Goal: Task Accomplishment & Management: Manage account settings

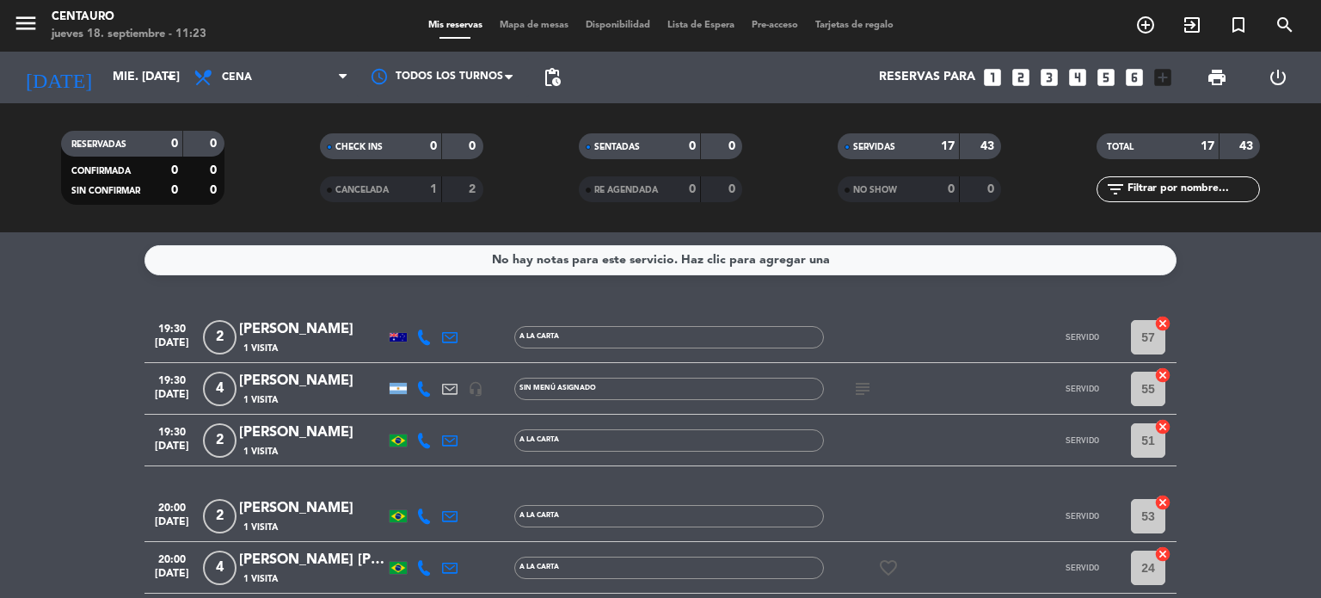
scroll to position [856, 0]
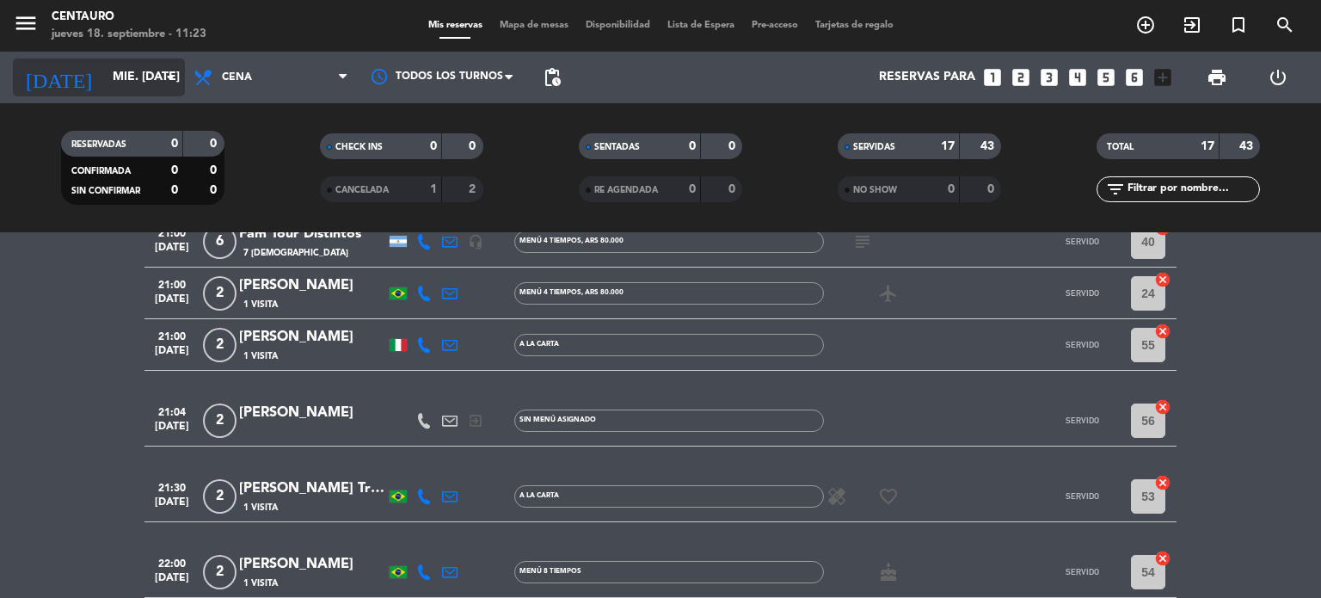
click at [107, 85] on input "mié. [DATE]" at bounding box center [185, 77] width 163 height 31
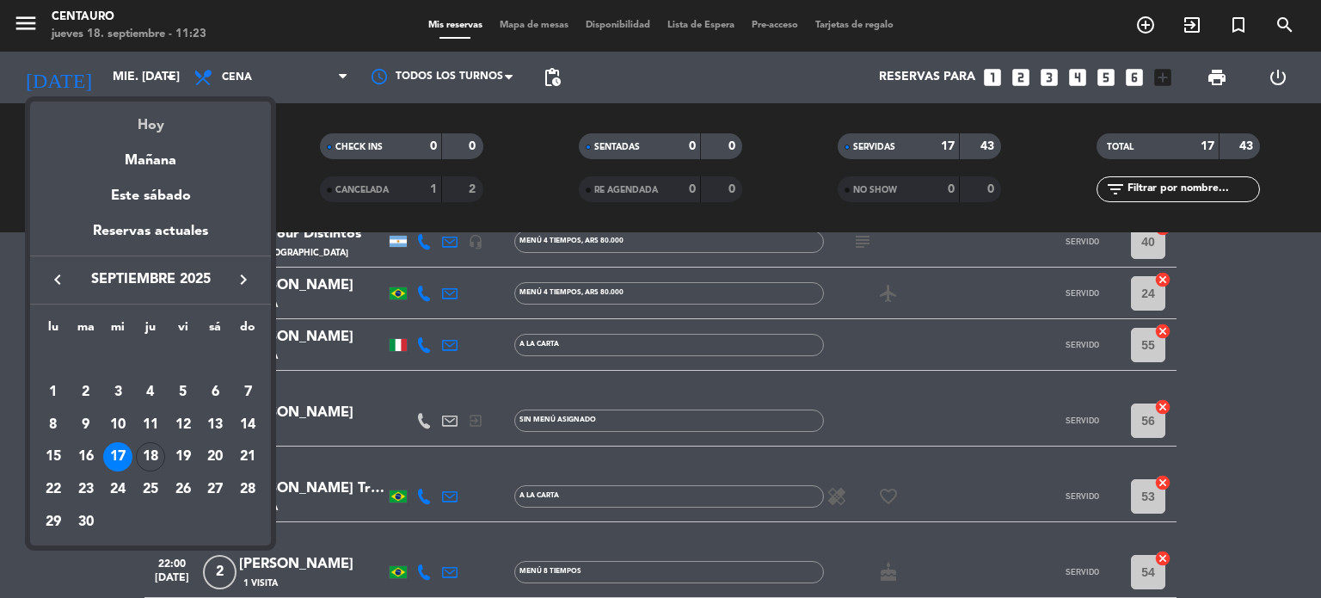
click at [122, 114] on div "Hoy" at bounding box center [150, 119] width 241 height 35
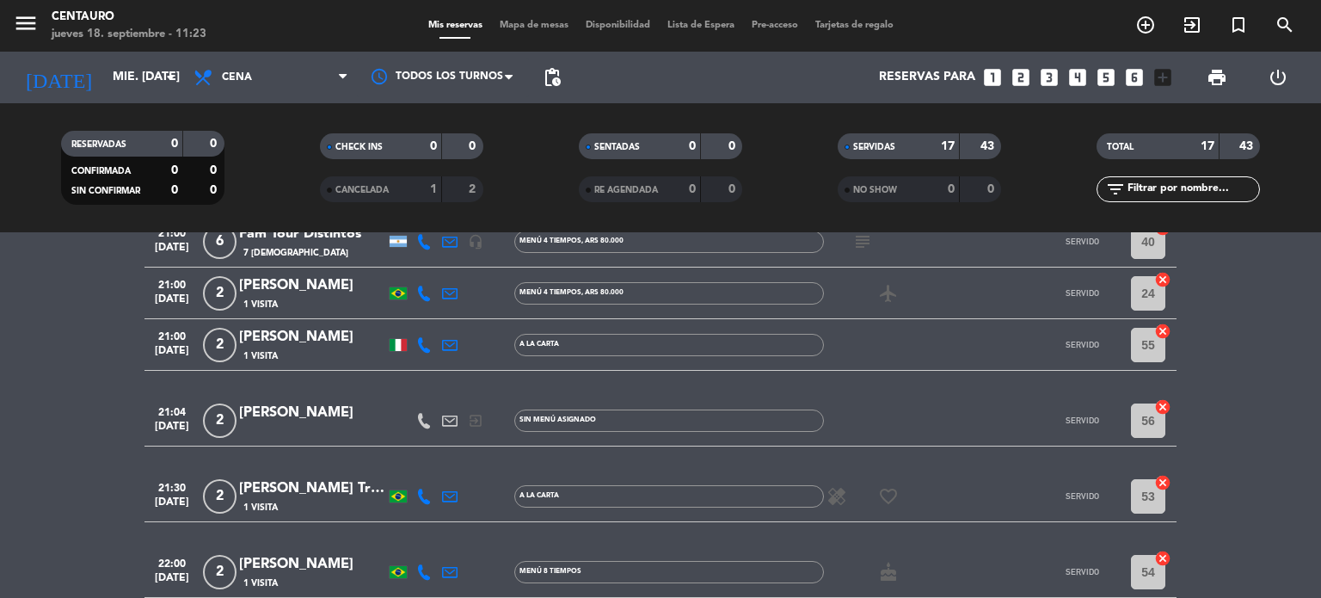
type input "[DEMOGRAPHIC_DATA] [DATE]"
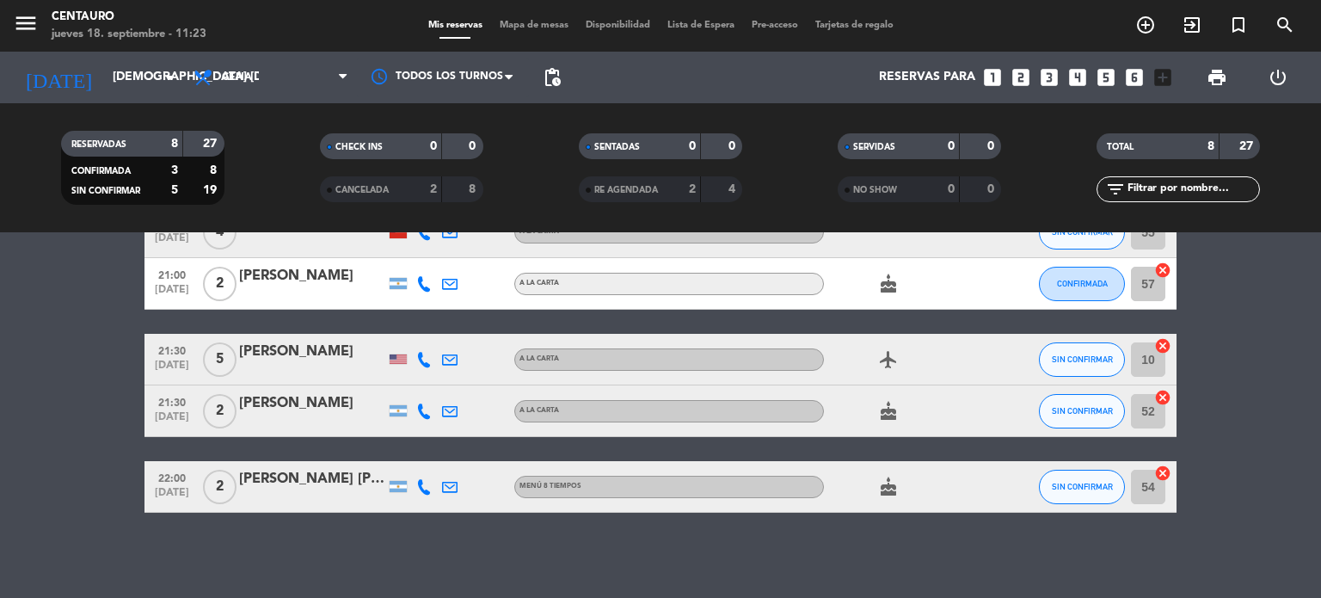
scroll to position [0, 0]
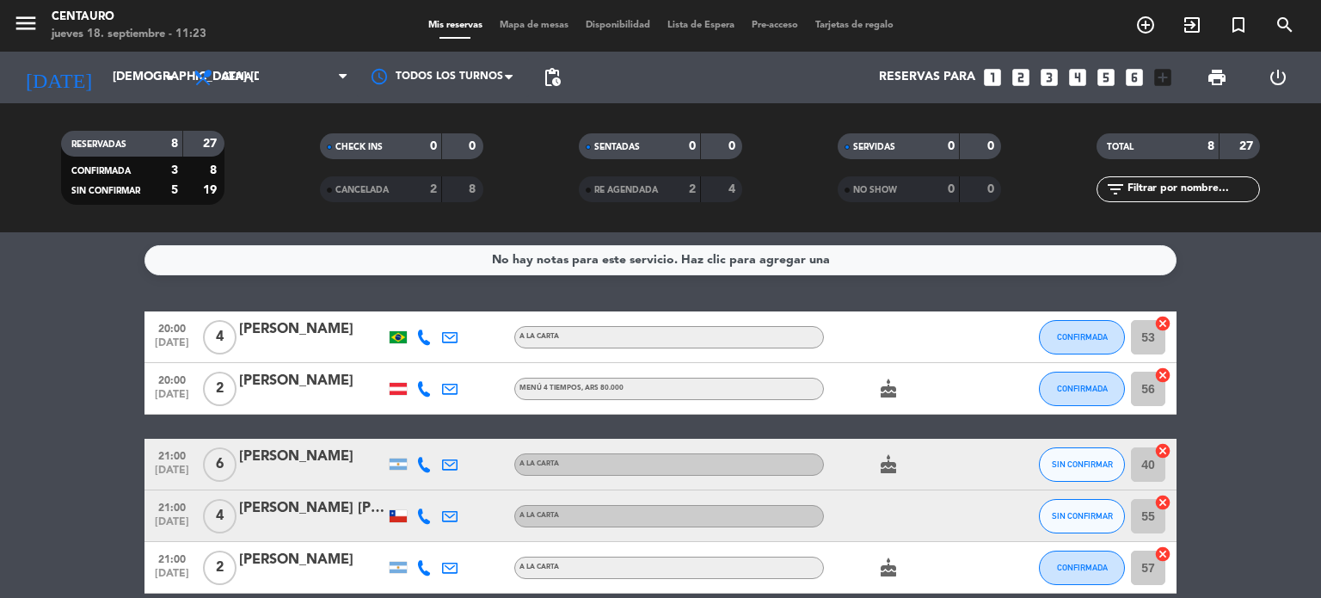
click at [422, 344] on div at bounding box center [424, 336] width 26 height 51
click at [421, 336] on icon at bounding box center [423, 336] width 15 height 15
click at [405, 309] on span "Copiar" at bounding box center [408, 308] width 36 height 18
click at [424, 391] on icon at bounding box center [423, 388] width 15 height 15
click at [402, 357] on span "Copiar" at bounding box center [408, 360] width 36 height 18
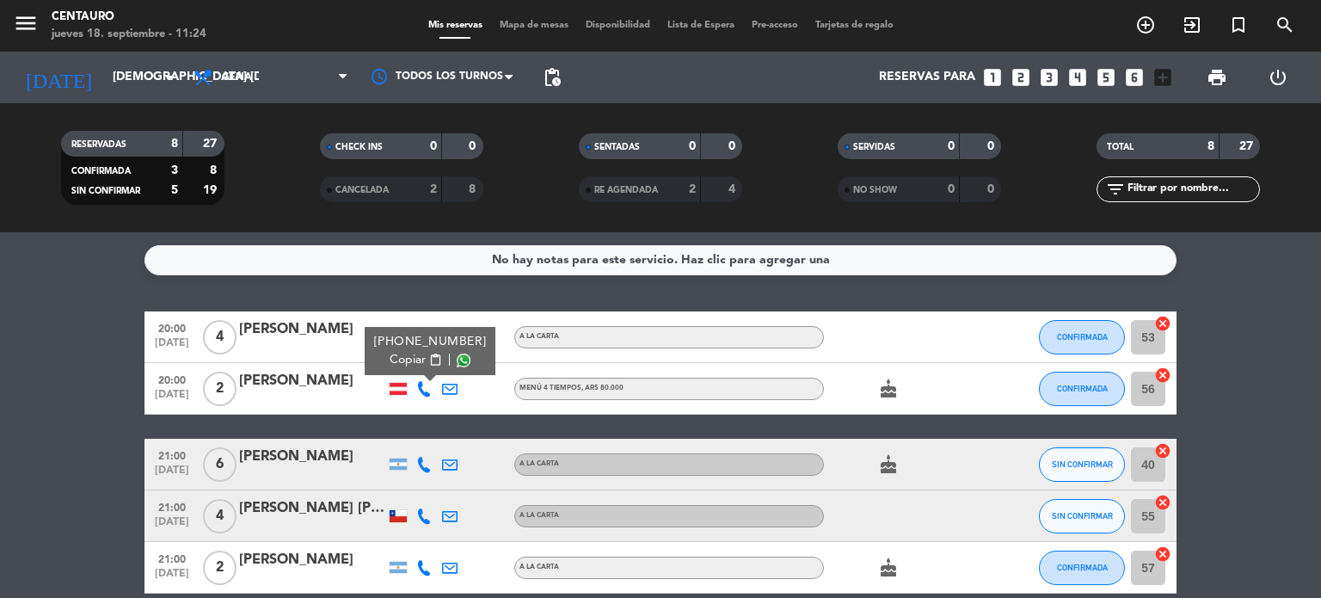
click at [421, 460] on icon at bounding box center [423, 464] width 15 height 15
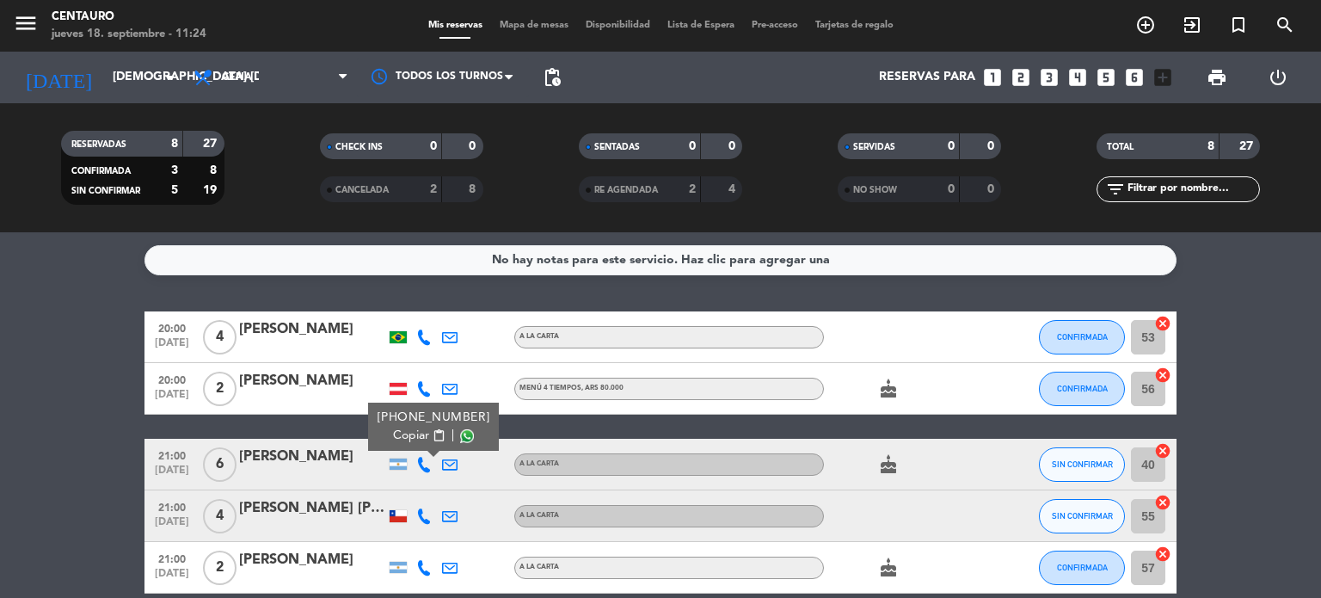
click at [398, 439] on span "Copiar" at bounding box center [411, 436] width 36 height 18
click at [420, 509] on icon at bounding box center [423, 515] width 15 height 15
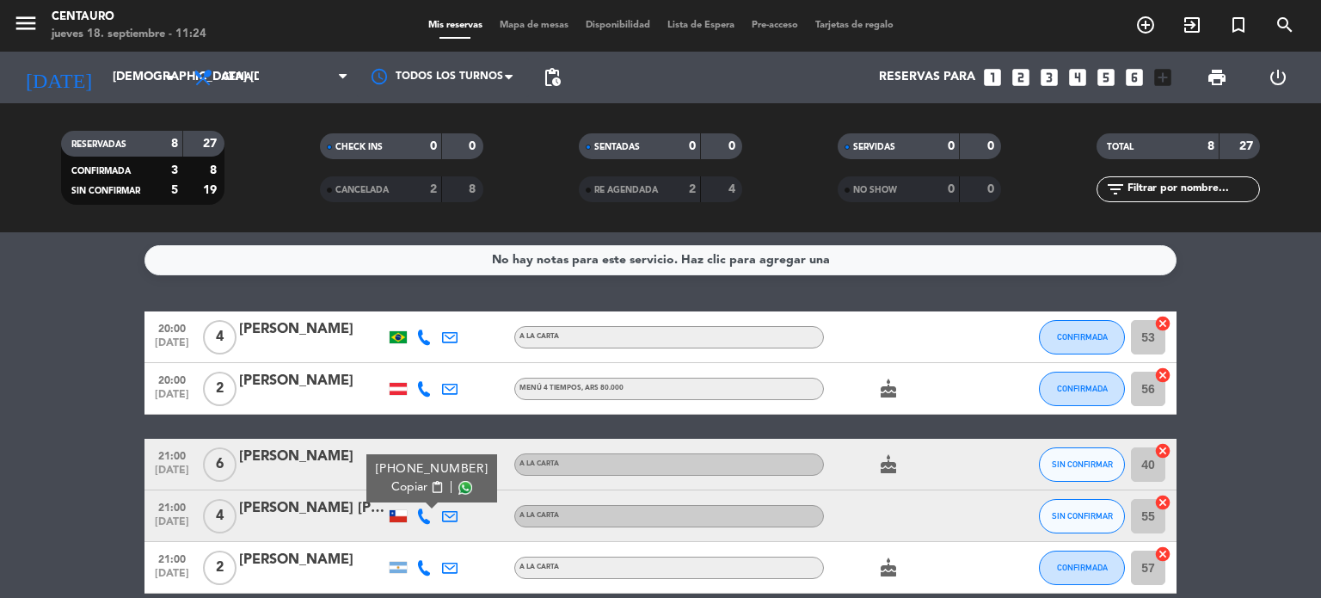
click at [399, 485] on span "Copiar" at bounding box center [409, 487] width 36 height 18
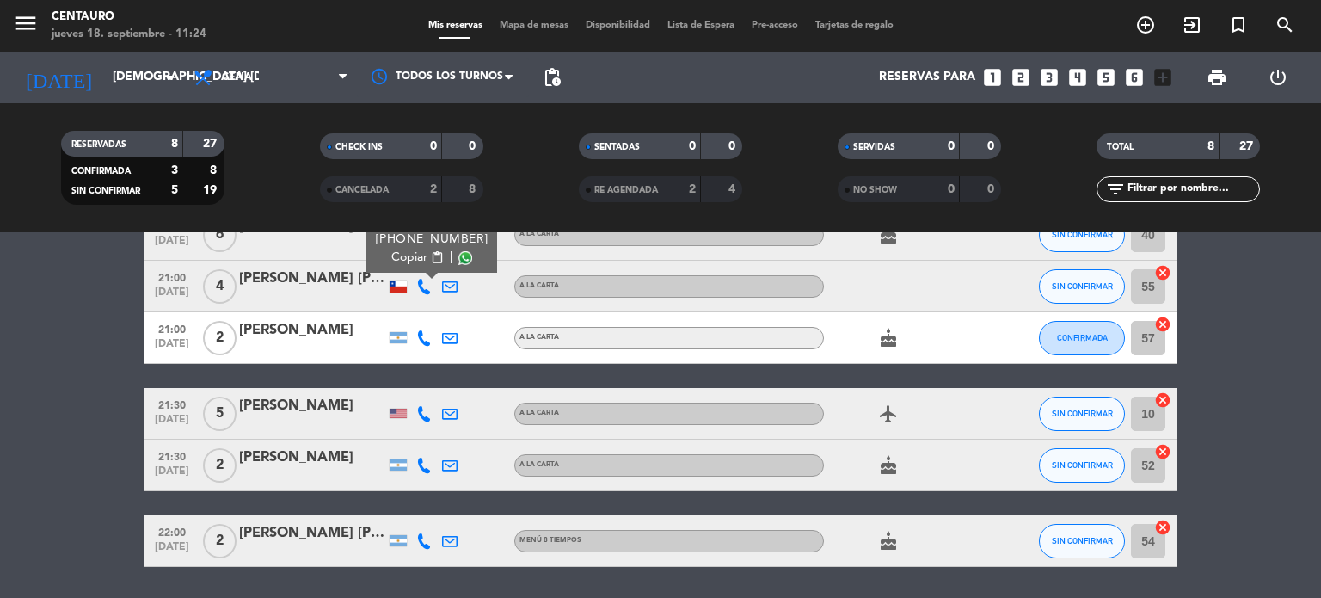
scroll to position [258, 0]
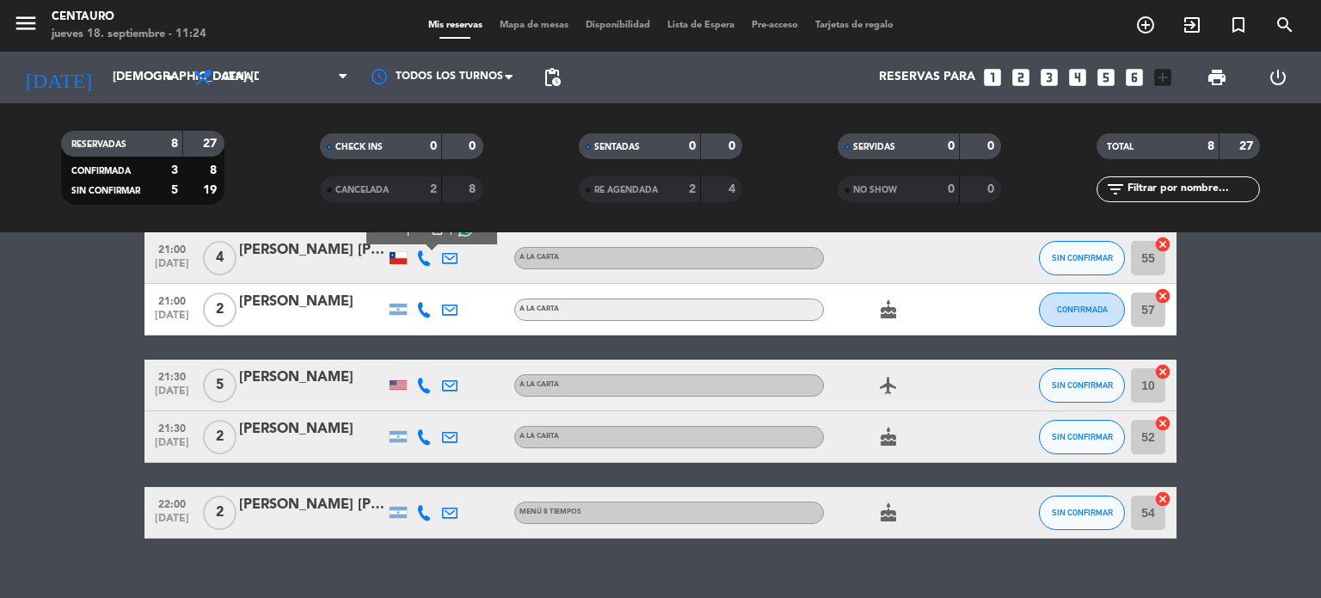
click at [424, 385] on icon at bounding box center [423, 385] width 15 height 15
click at [400, 354] on span "Copiar" at bounding box center [415, 357] width 36 height 18
click at [417, 439] on icon at bounding box center [423, 436] width 15 height 15
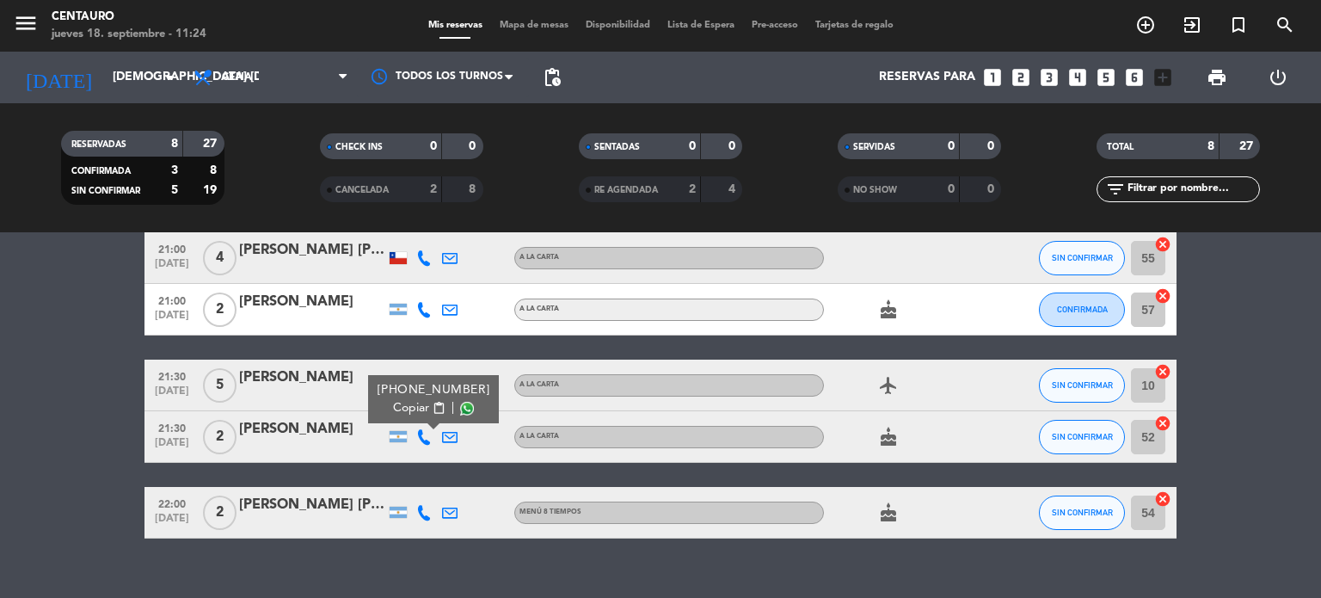
click at [410, 410] on span "Copiar" at bounding box center [411, 408] width 36 height 18
click at [423, 508] on icon at bounding box center [423, 512] width 15 height 15
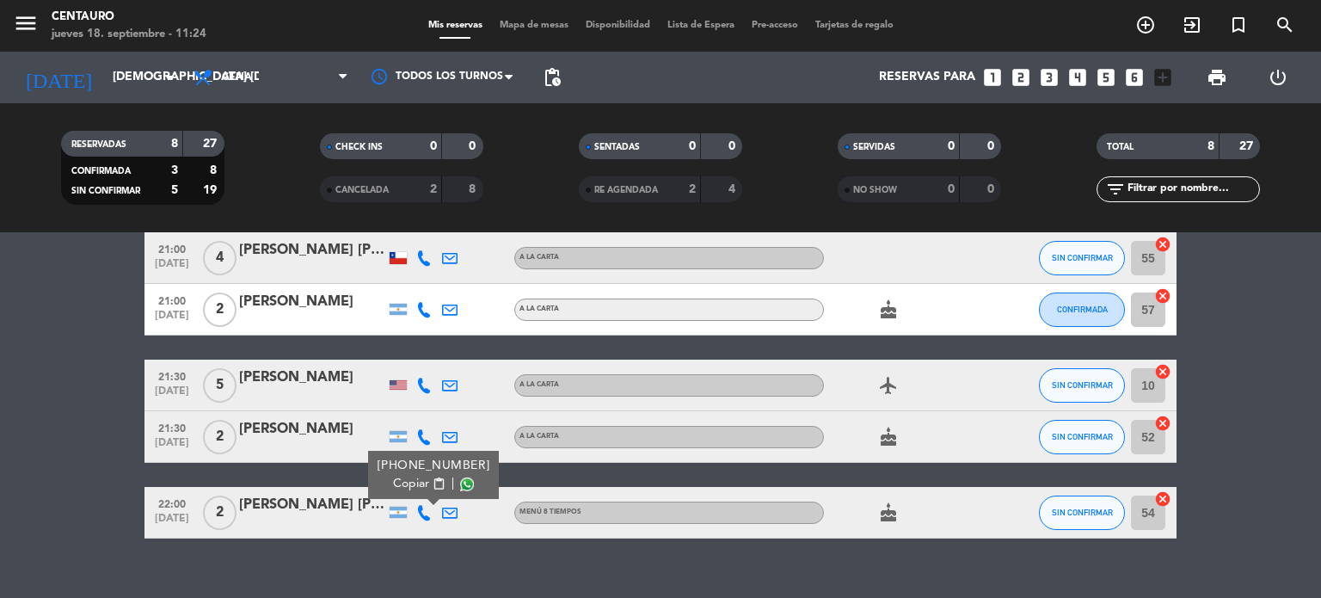
click at [403, 483] on span "Copiar" at bounding box center [411, 484] width 36 height 18
click at [849, 567] on div "No hay notas para este servicio. Haz clic para agregar una 20:00 [DATE] 4 [PERS…" at bounding box center [660, 415] width 1321 height 366
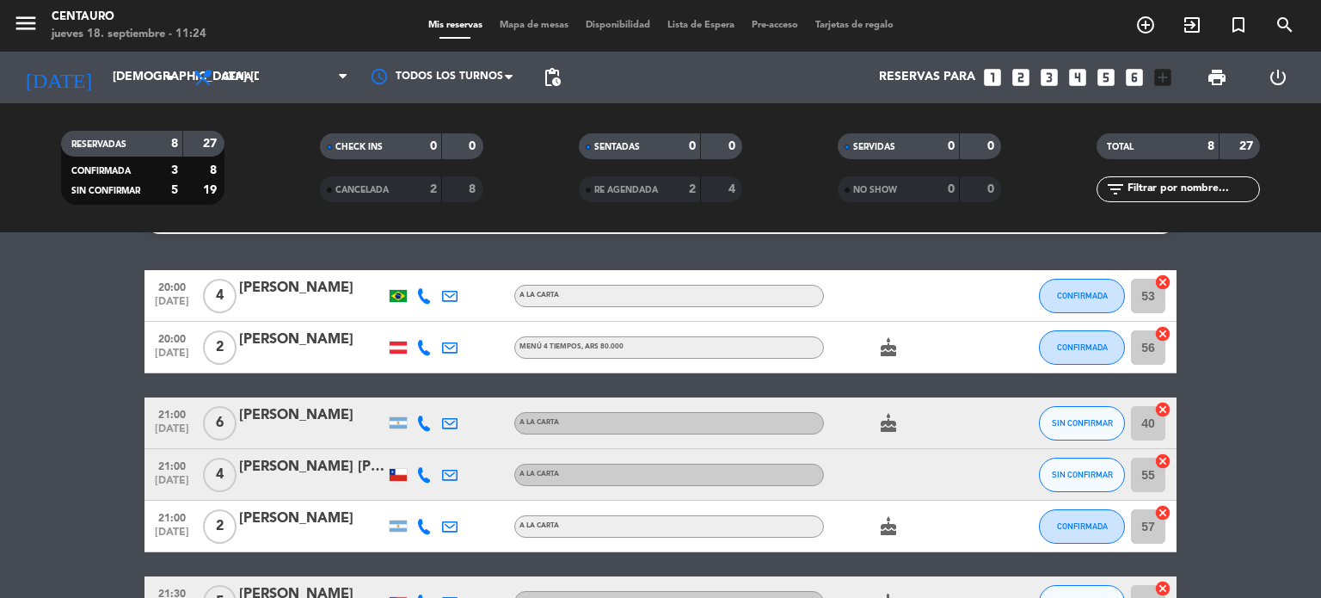
scroll to position [0, 0]
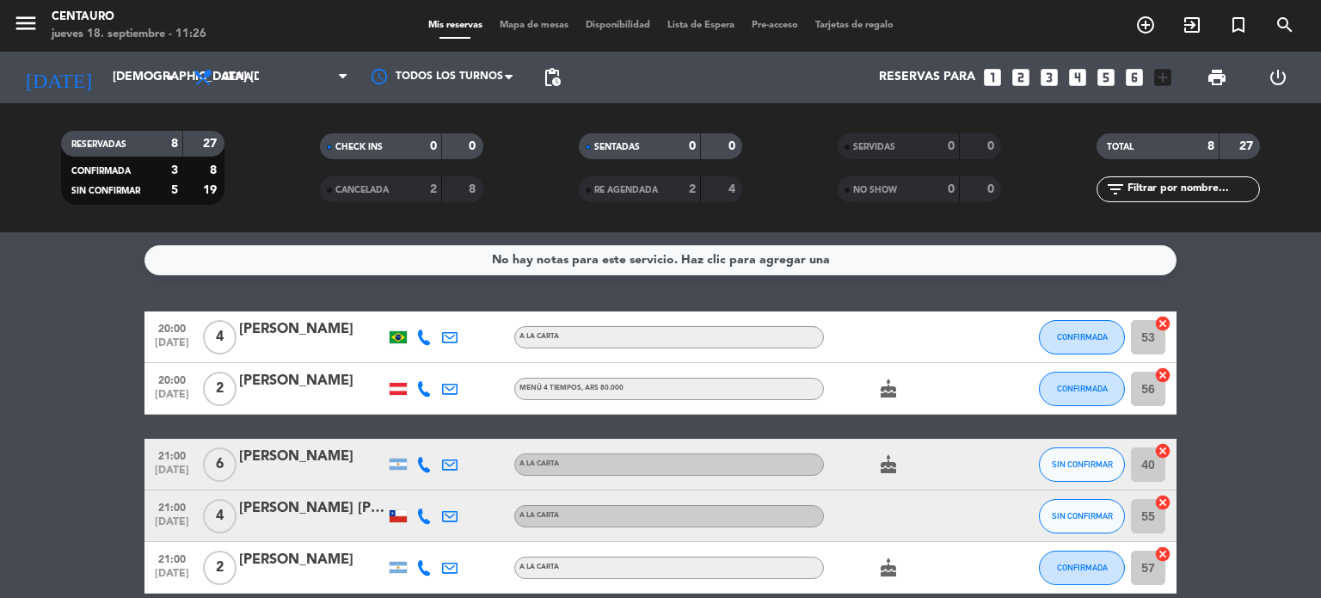
click at [396, 388] on div at bounding box center [398, 389] width 17 height 12
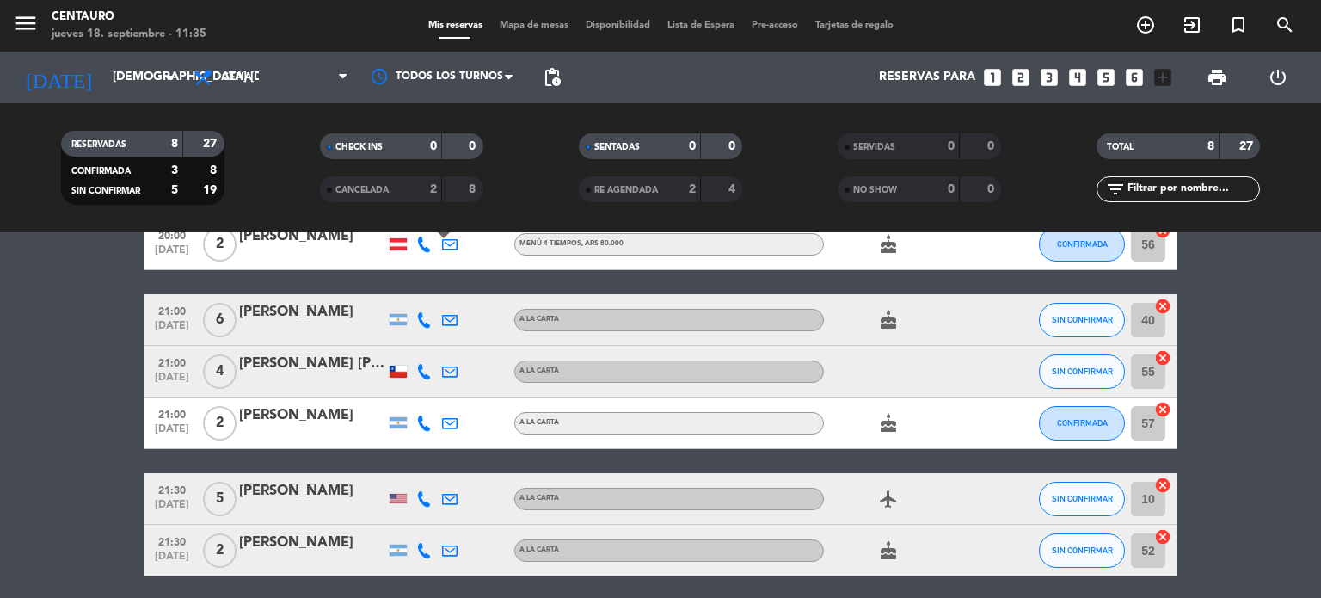
scroll to position [258, 0]
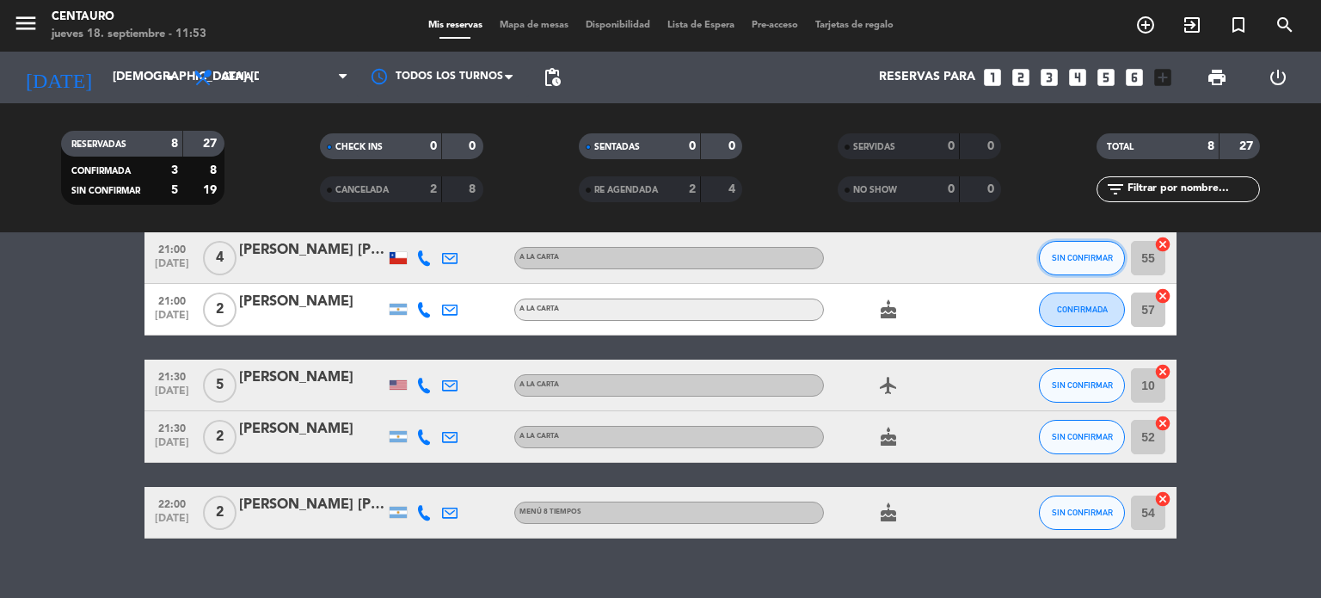
click at [1088, 268] on button "SIN CONFIRMAR" at bounding box center [1082, 258] width 86 height 34
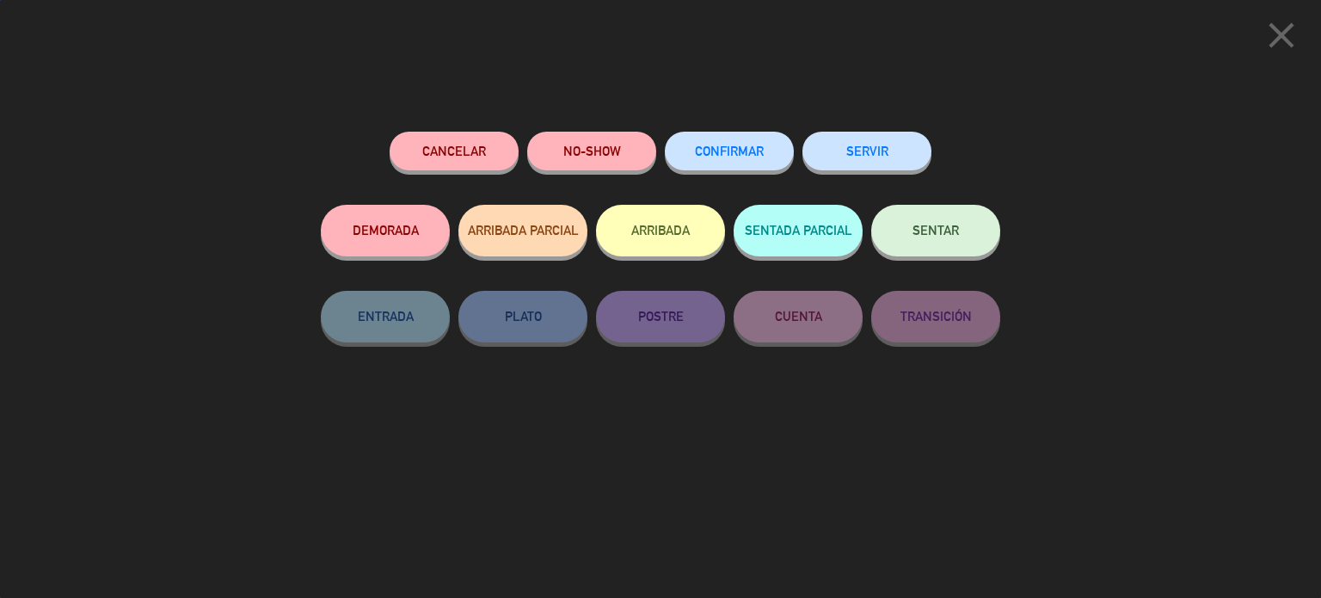
click at [755, 164] on button "CONFIRMAR" at bounding box center [729, 151] width 129 height 39
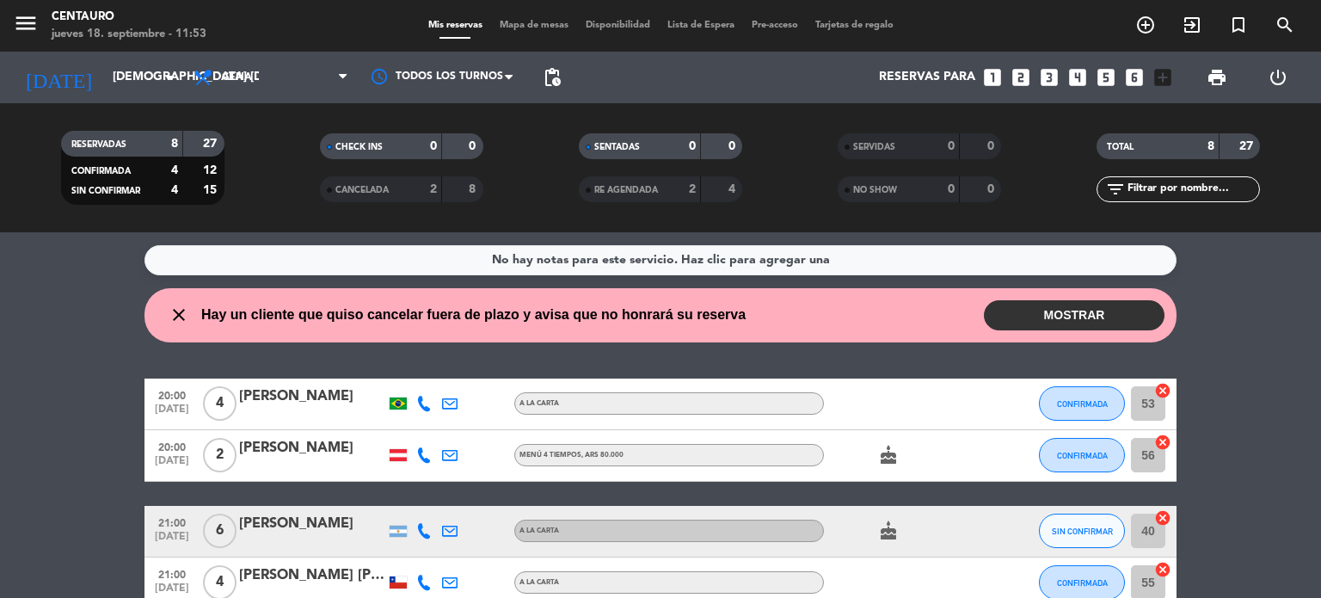
scroll to position [0, 0]
click at [1060, 325] on button "MOSTRAR" at bounding box center [1074, 315] width 181 height 30
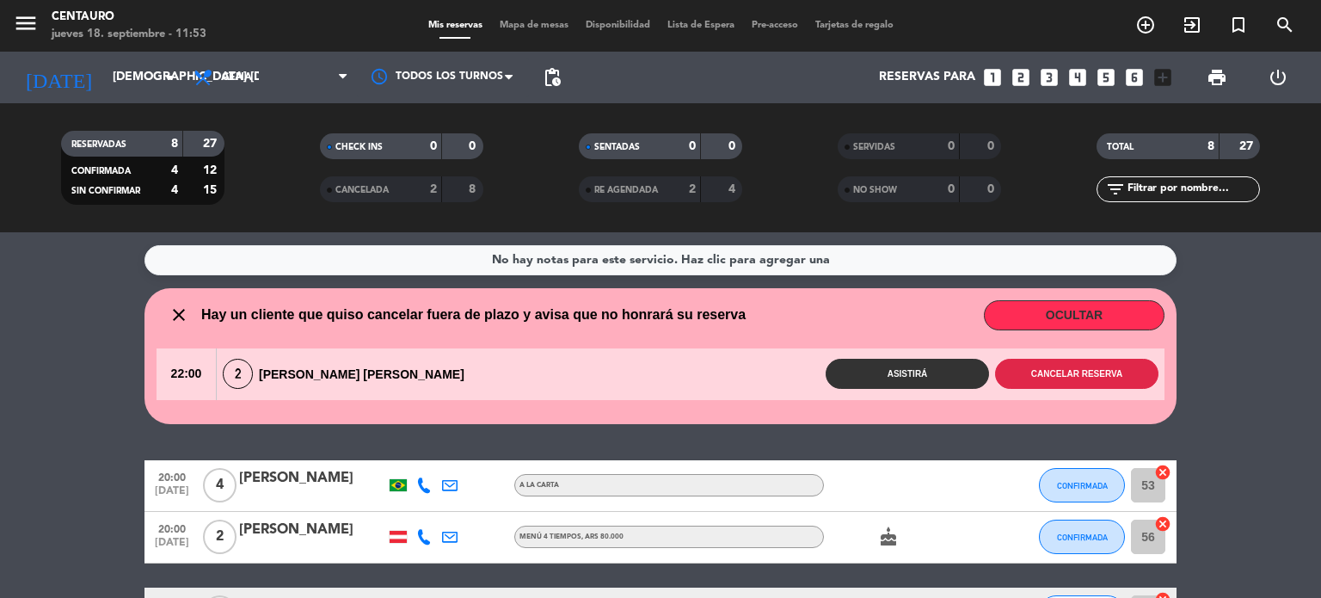
click at [1056, 380] on button "Cancelar reserva" at bounding box center [1076, 374] width 163 height 30
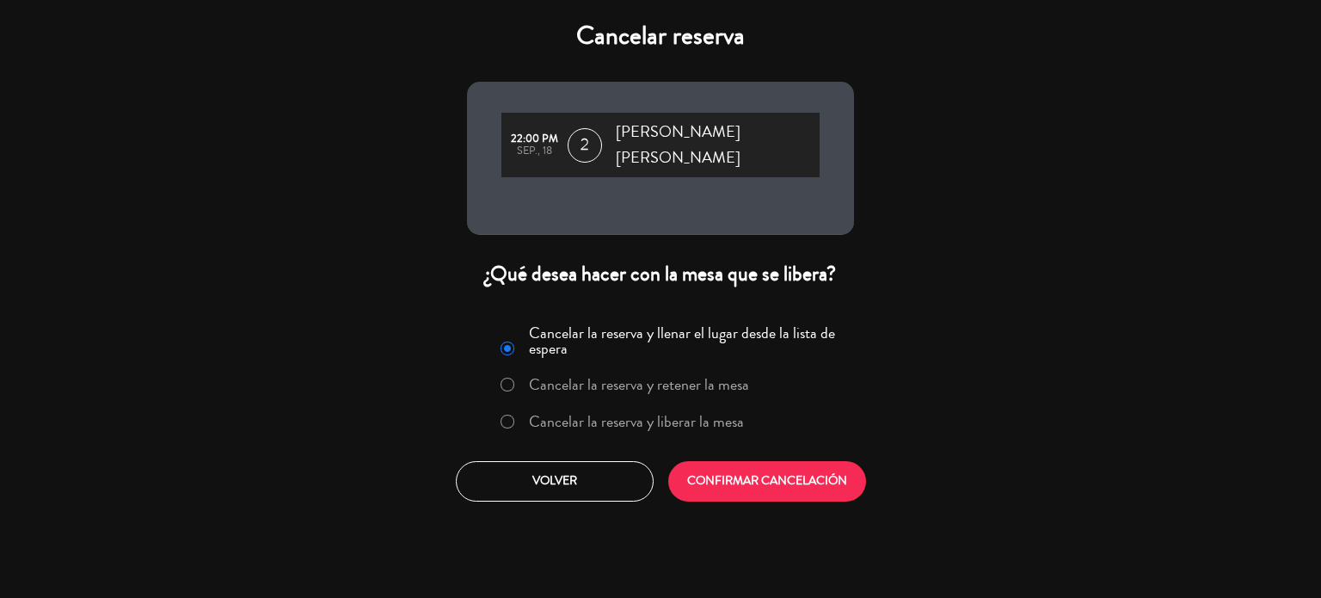
click at [647, 414] on label "Cancelar la reserva y liberar la mesa" at bounding box center [636, 421] width 215 height 15
click at [812, 471] on button "CONFIRMAR CANCELACIÓN" at bounding box center [767, 481] width 198 height 40
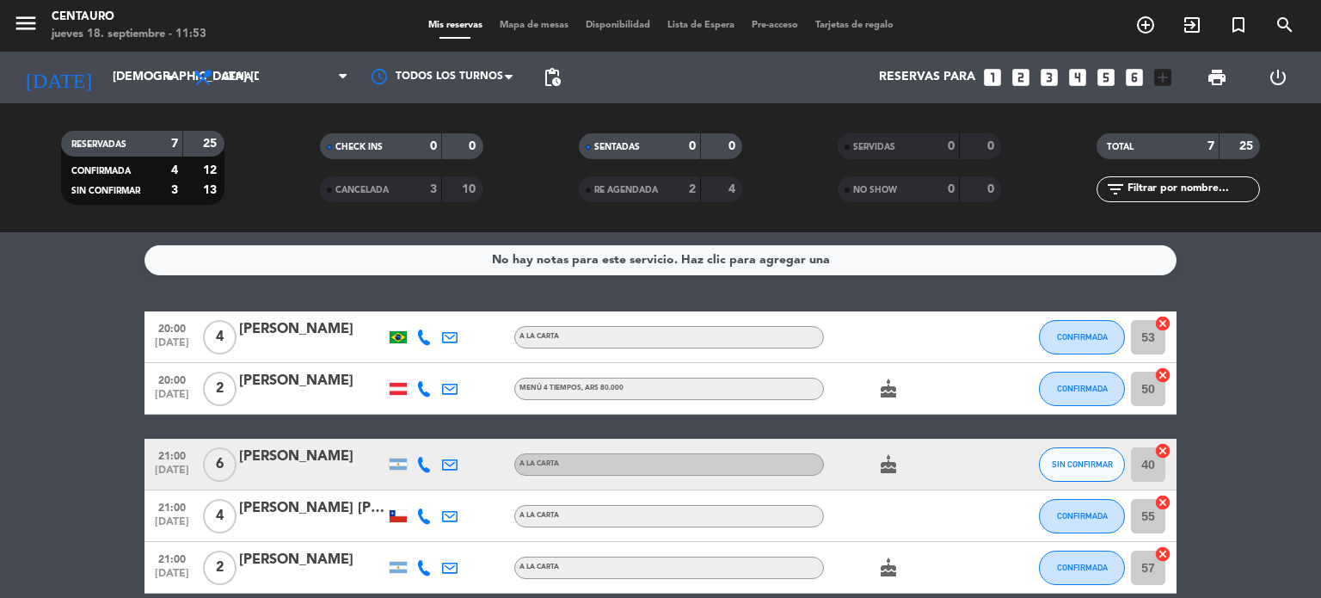
scroll to position [208, 0]
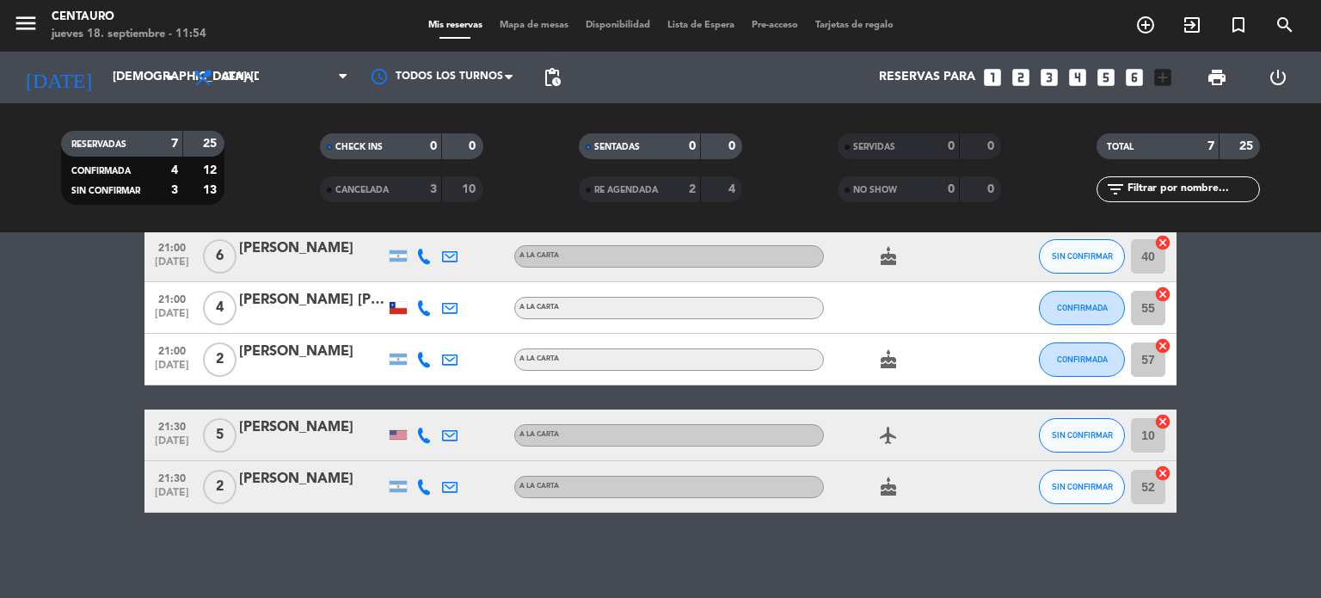
click at [289, 484] on div "[PERSON_NAME]" at bounding box center [312, 479] width 146 height 22
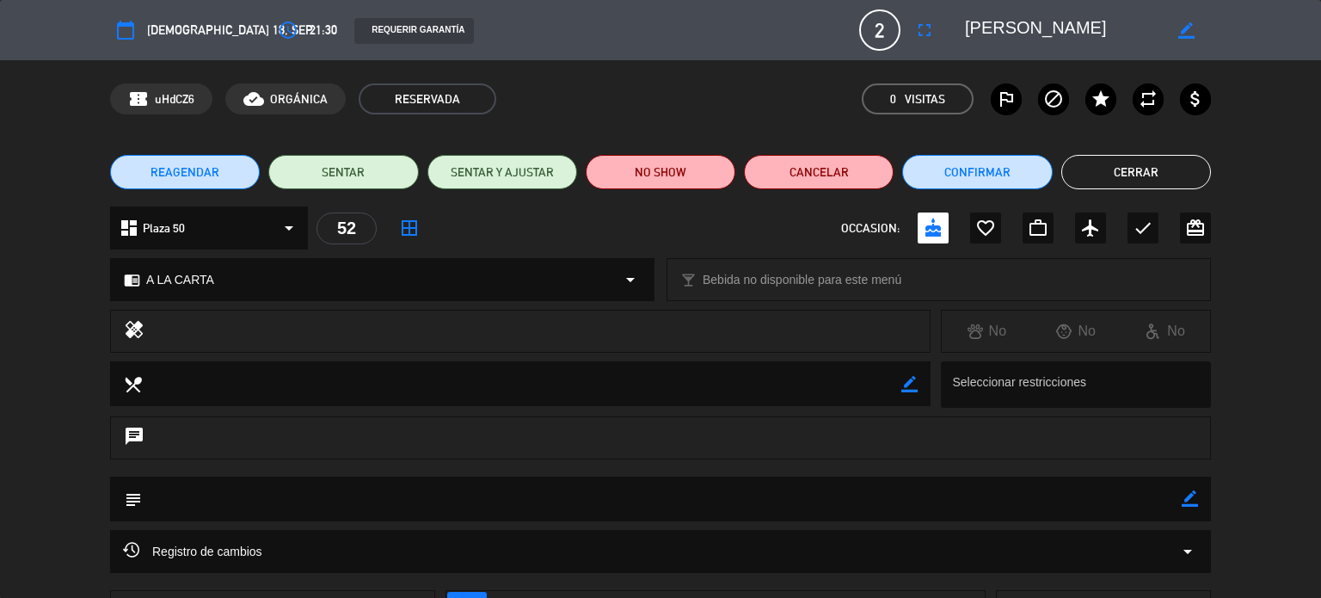
click at [1130, 168] on button "Cerrar" at bounding box center [1137, 172] width 150 height 34
